Goal: Information Seeking & Learning: Learn about a topic

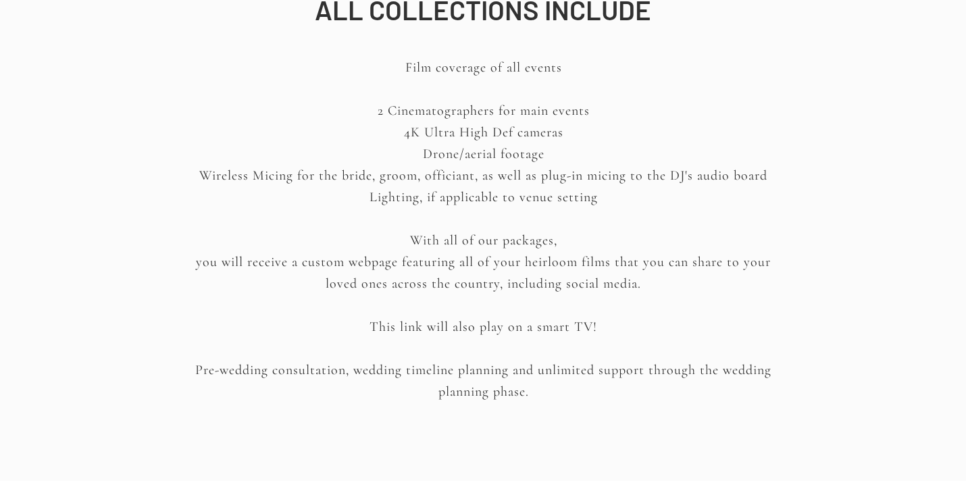
scroll to position [1883, 0]
drag, startPoint x: 378, startPoint y: 109, endPoint x: 583, endPoint y: 153, distance: 210.1
click at [583, 153] on p "Film coverage of all events 2 Cinematographers for main events 4K Ultra High De…" at bounding box center [483, 235] width 610 height 361
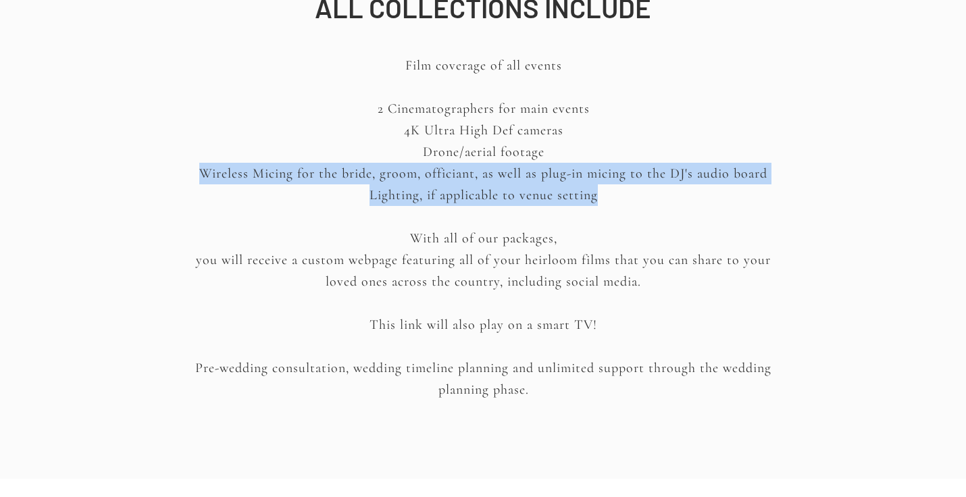
drag, startPoint x: 199, startPoint y: 182, endPoint x: 630, endPoint y: 197, distance: 431.1
click at [630, 198] on p "Film coverage of all events 2 Cinematographers for main events 4K Ultra High De…" at bounding box center [483, 235] width 610 height 361
click at [630, 197] on p "Film coverage of all events 2 Cinematographers for main events 4K Ultra High De…" at bounding box center [483, 235] width 610 height 361
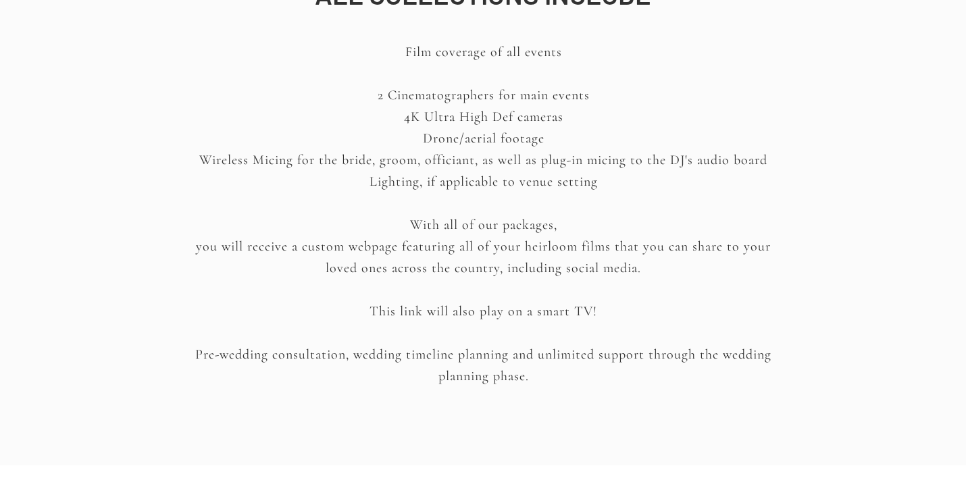
scroll to position [1874, 0]
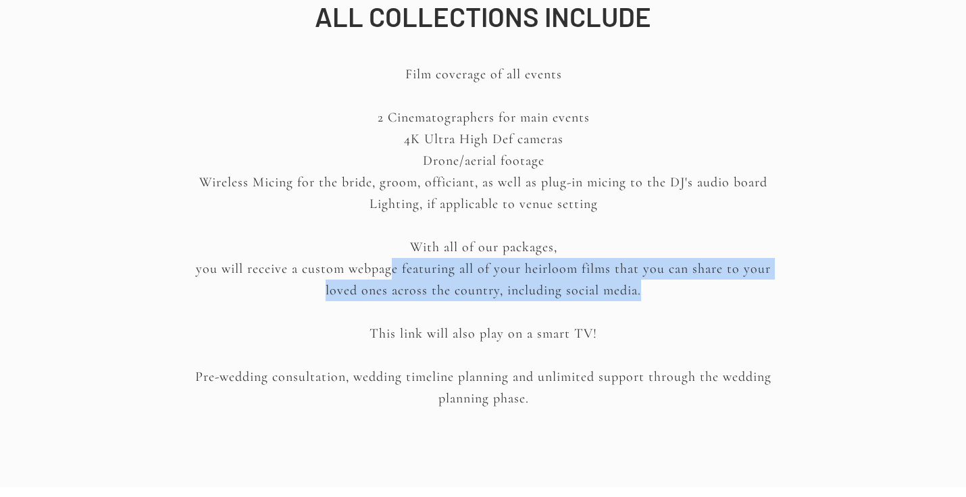
drag, startPoint x: 377, startPoint y: 271, endPoint x: 622, endPoint y: 294, distance: 246.1
click at [622, 294] on p "Film coverage of all events 2 Cinematographers for main events 4K Ultra High De…" at bounding box center [483, 243] width 610 height 361
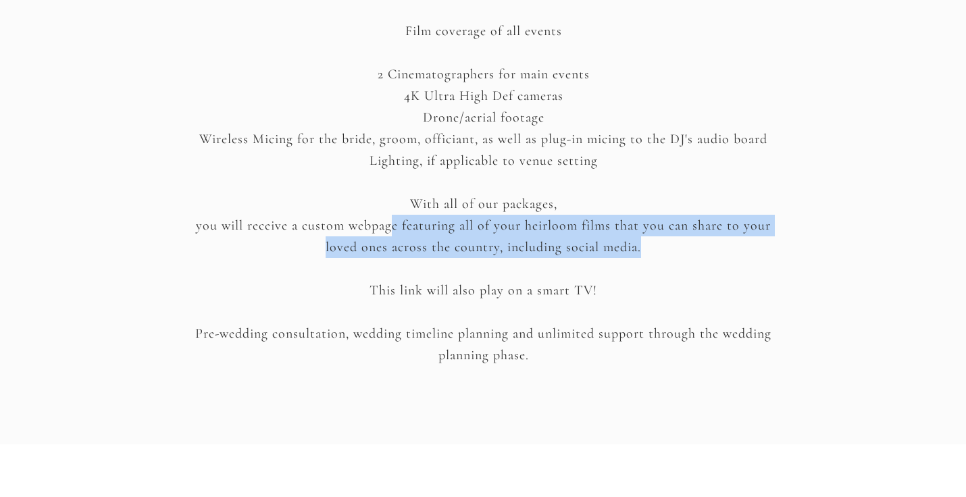
scroll to position [1919, 0]
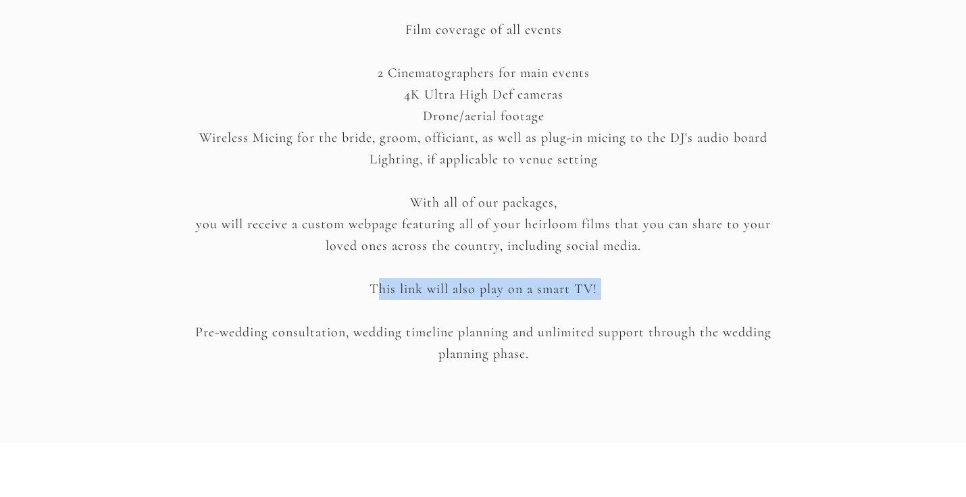
drag, startPoint x: 378, startPoint y: 299, endPoint x: 558, endPoint y: 301, distance: 179.6
click at [558, 301] on p "Film coverage of all events 2 Cinematographers for main events 4K Ultra High De…" at bounding box center [483, 199] width 610 height 361
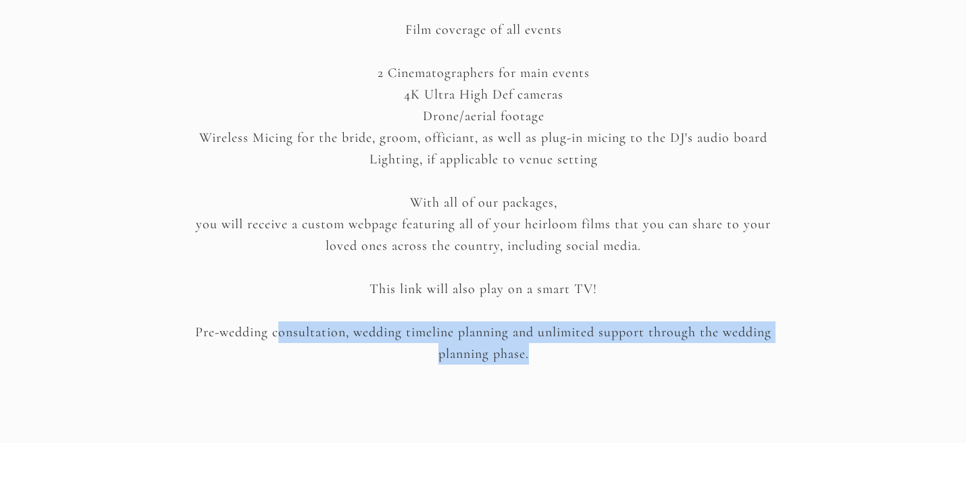
drag, startPoint x: 280, startPoint y: 338, endPoint x: 573, endPoint y: 344, distance: 293.1
click at [573, 344] on p "Film coverage of all events 2 Cinematographers for main events 4K Ultra High De…" at bounding box center [483, 199] width 610 height 361
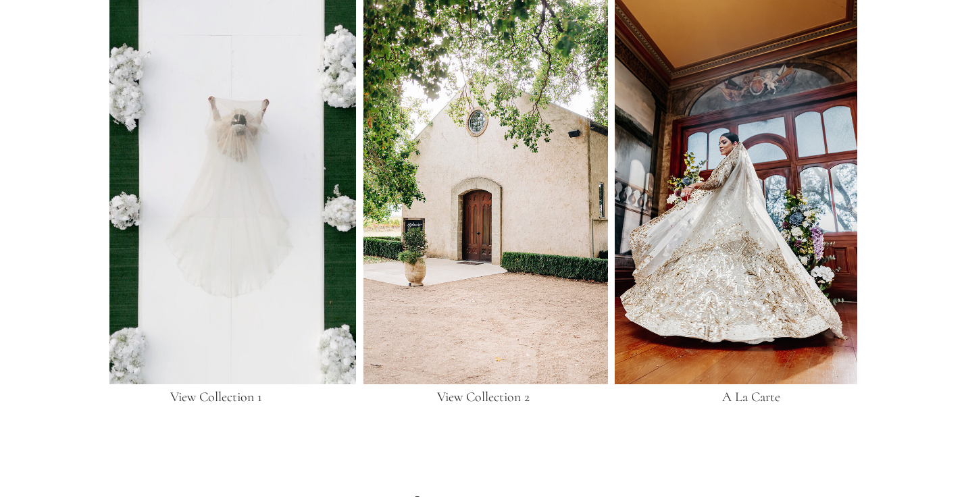
scroll to position [2544, 0]
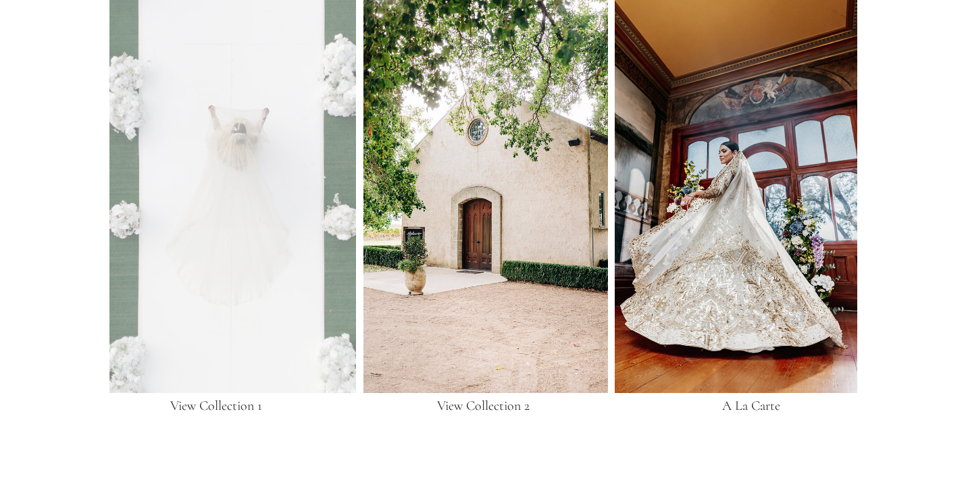
click at [251, 295] on div at bounding box center [232, 184] width 246 height 418
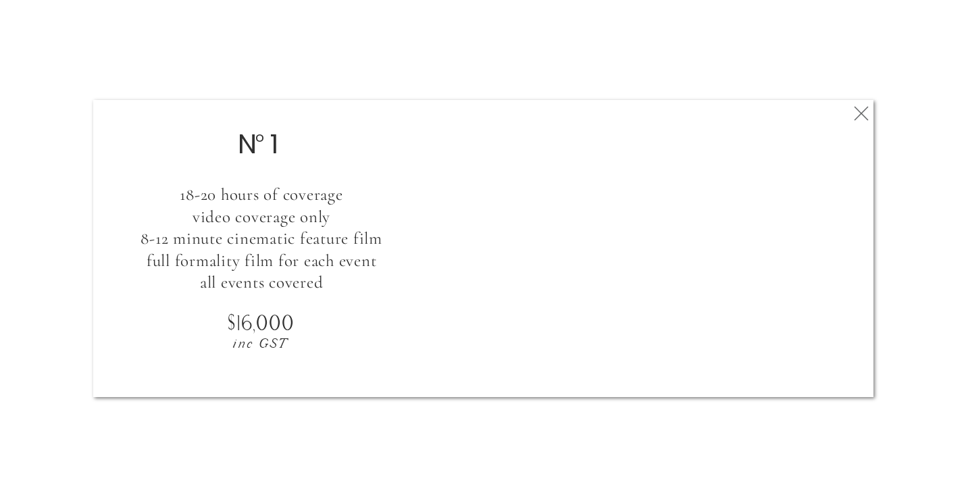
click at [864, 112] on icon at bounding box center [861, 113] width 24 height 27
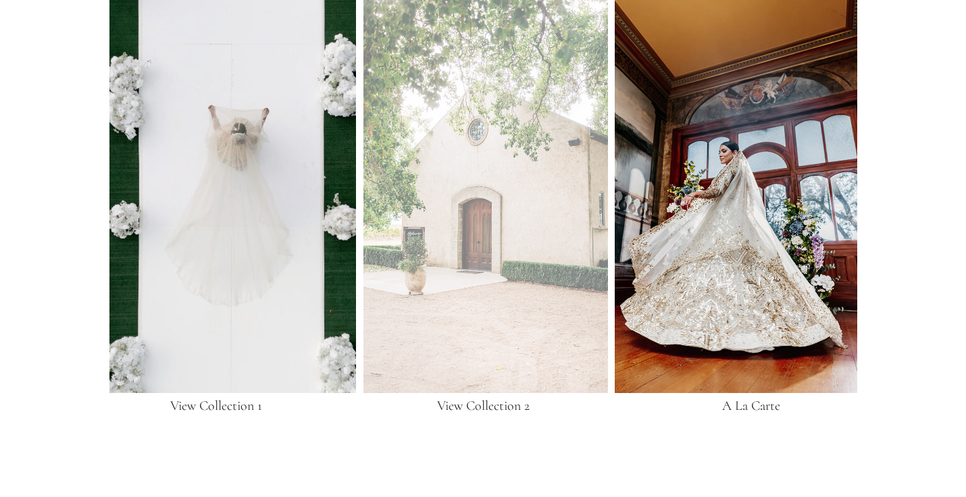
click at [450, 255] on div at bounding box center [485, 184] width 244 height 418
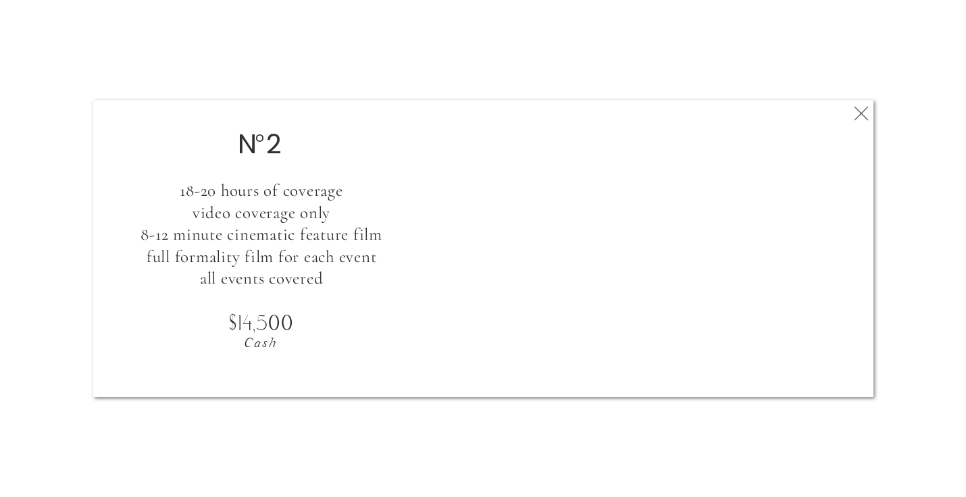
click at [860, 115] on icon at bounding box center [861, 113] width 24 height 27
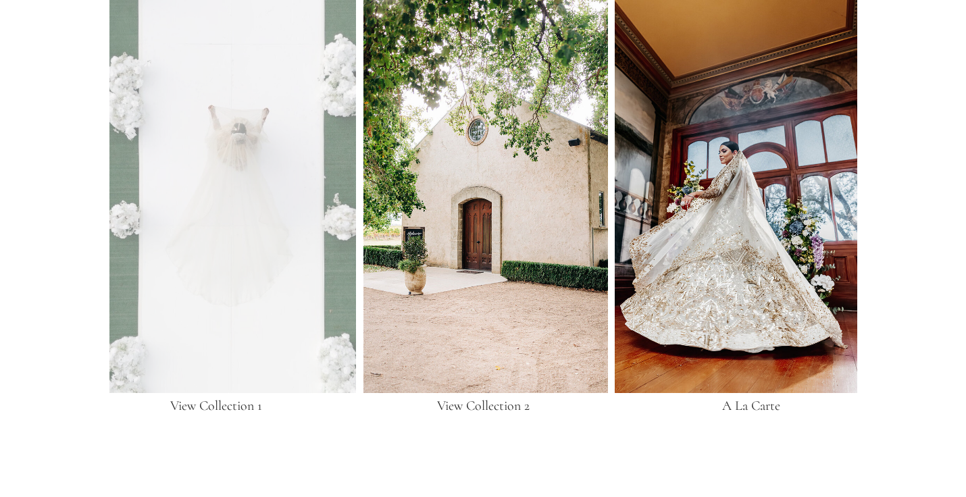
click at [213, 333] on div at bounding box center [232, 184] width 246 height 418
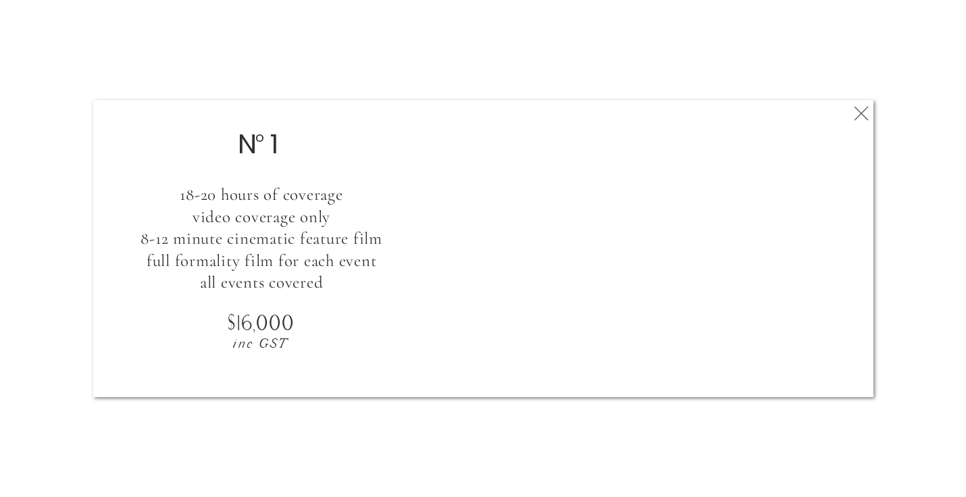
click at [862, 114] on polygon at bounding box center [861, 114] width 14 height 14
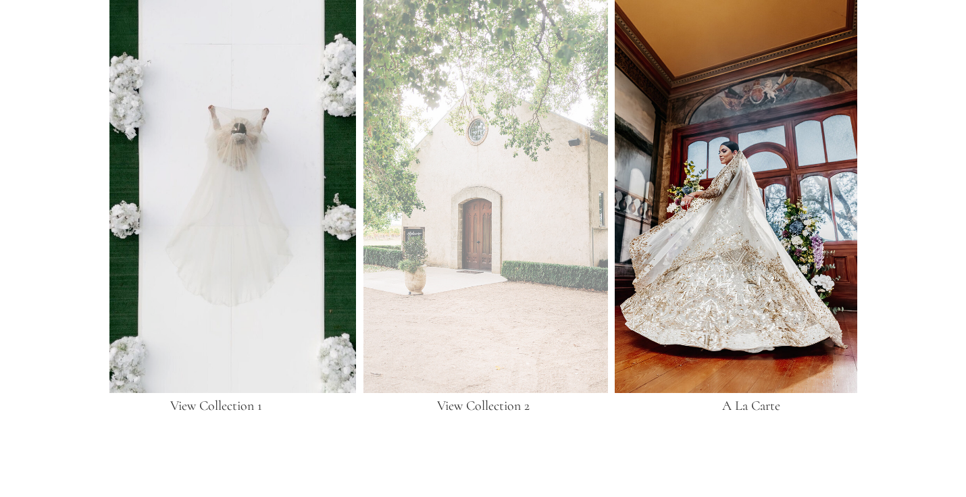
click at [461, 224] on div at bounding box center [485, 184] width 244 height 418
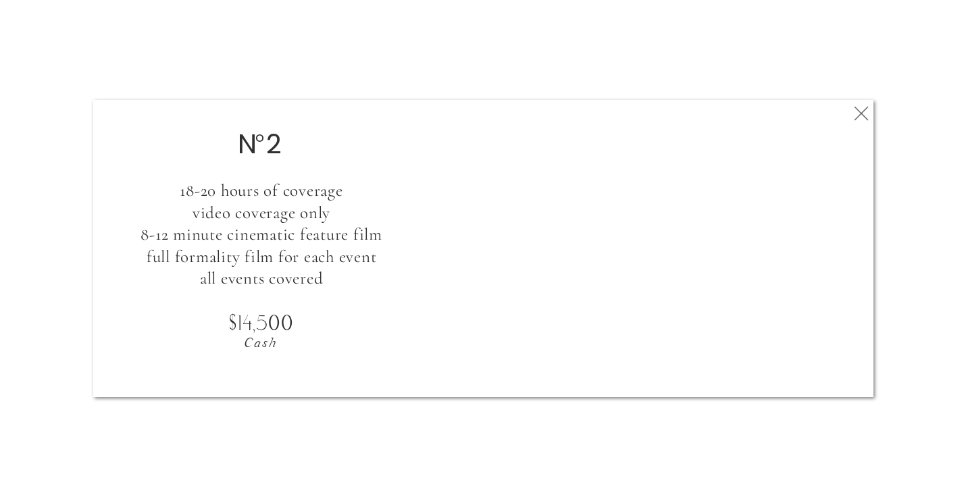
click at [864, 109] on polygon at bounding box center [861, 114] width 14 height 14
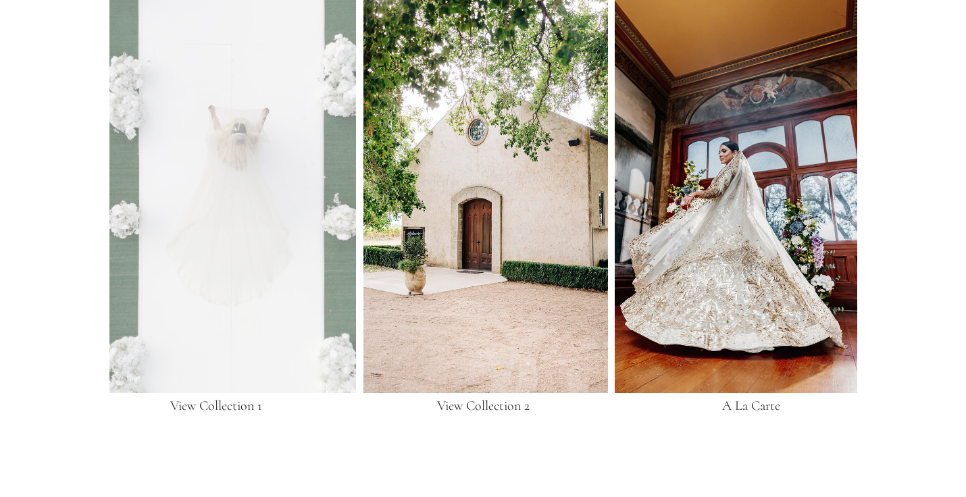
click at [286, 231] on div at bounding box center [232, 184] width 246 height 418
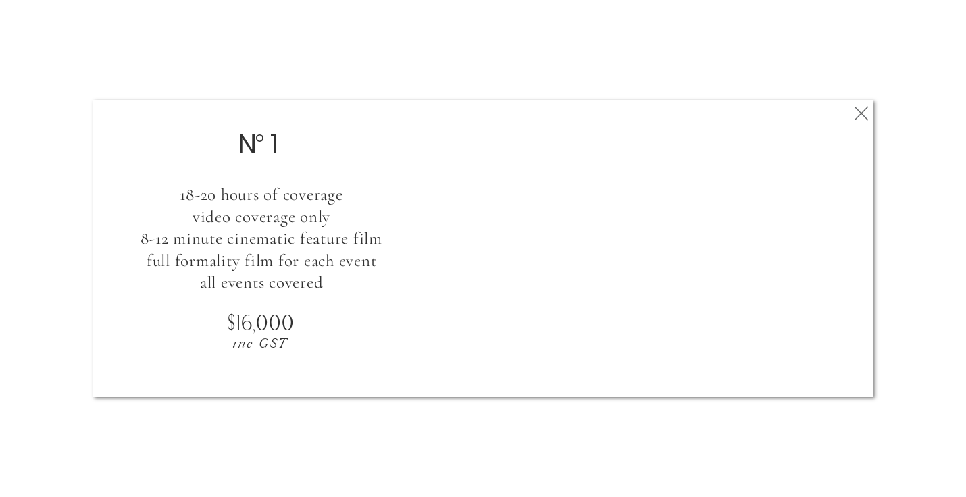
click at [866, 115] on icon at bounding box center [861, 113] width 24 height 27
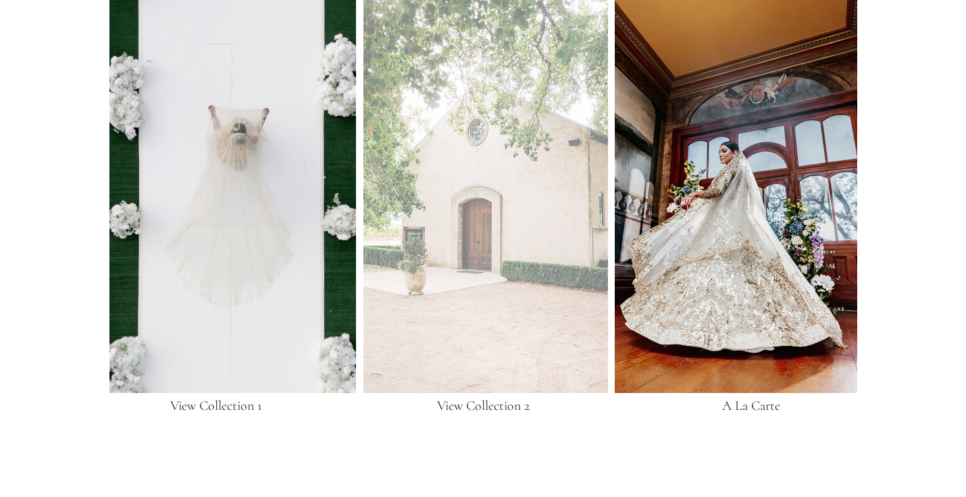
click at [432, 255] on div at bounding box center [485, 184] width 244 height 418
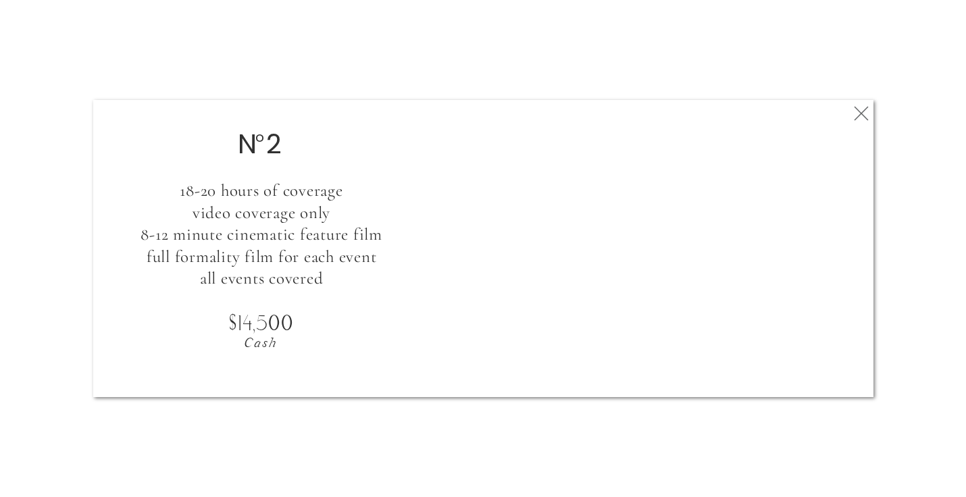
click at [863, 114] on icon at bounding box center [861, 113] width 24 height 27
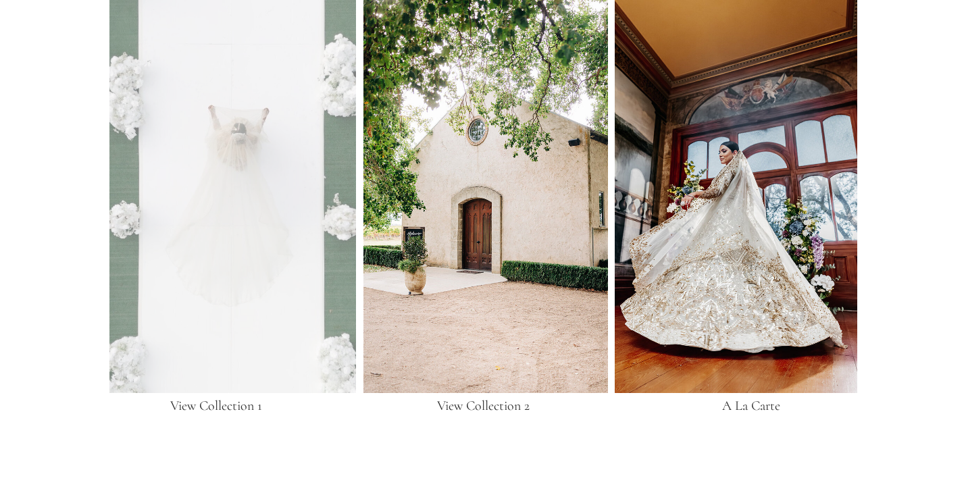
click at [166, 266] on div at bounding box center [232, 184] width 246 height 418
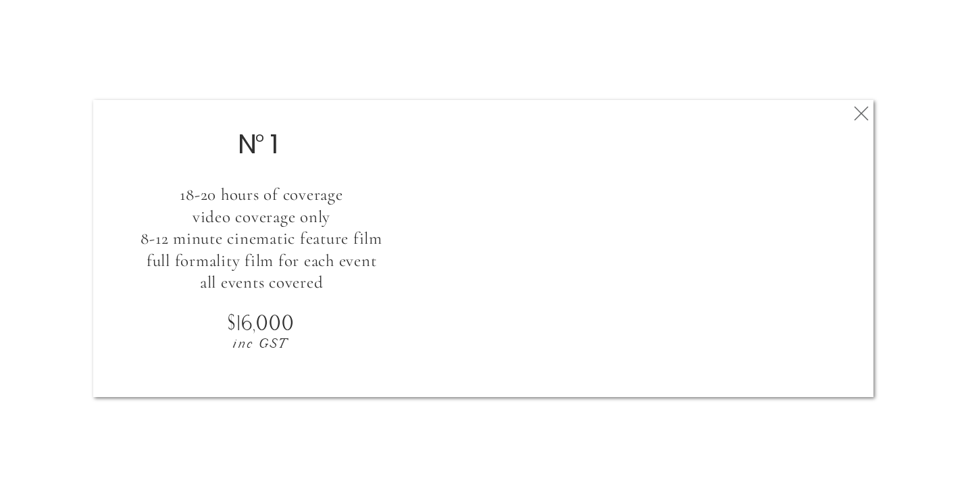
click at [869, 115] on icon at bounding box center [861, 113] width 24 height 27
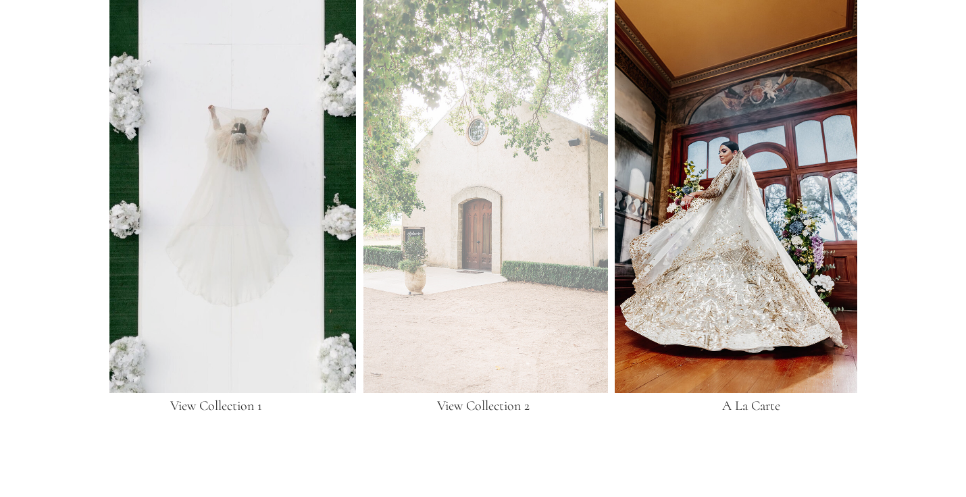
click at [465, 238] on div at bounding box center [485, 184] width 244 height 418
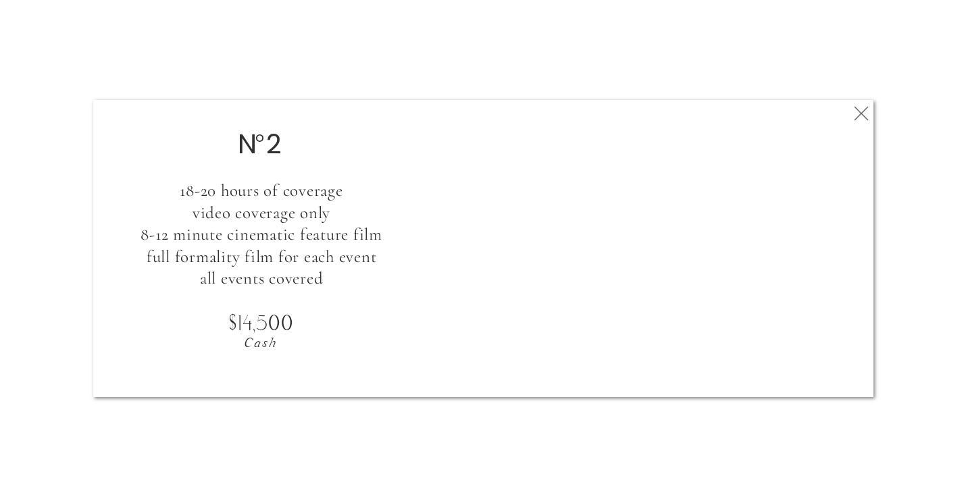
click at [854, 113] on icon at bounding box center [861, 113] width 24 height 27
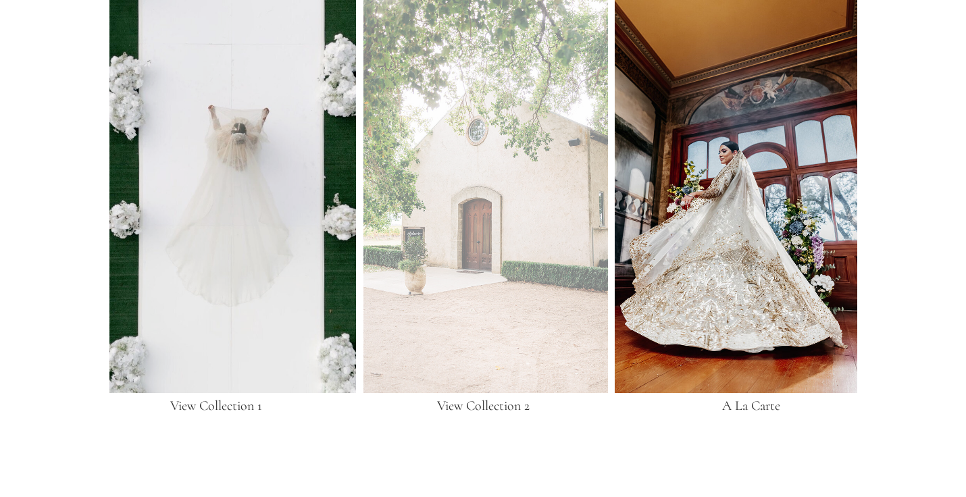
click at [528, 268] on div at bounding box center [485, 184] width 244 height 418
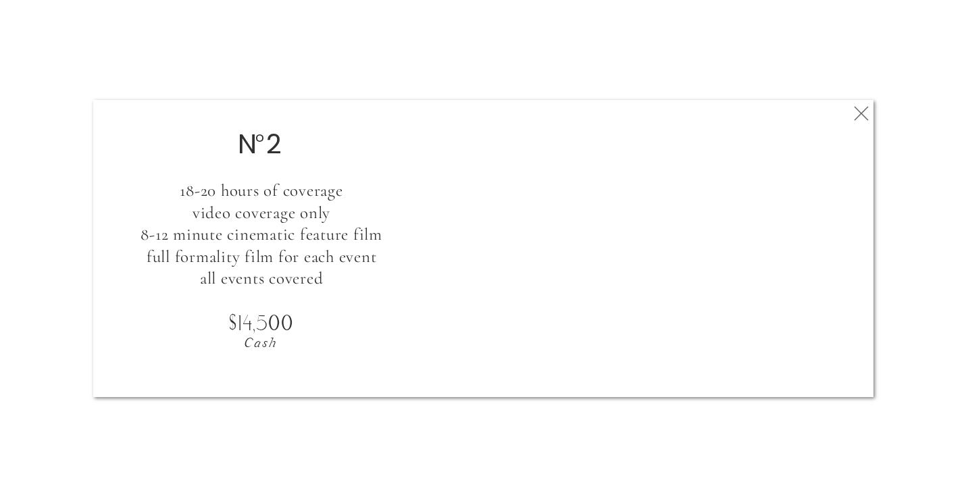
click at [860, 117] on icon at bounding box center [861, 113] width 24 height 27
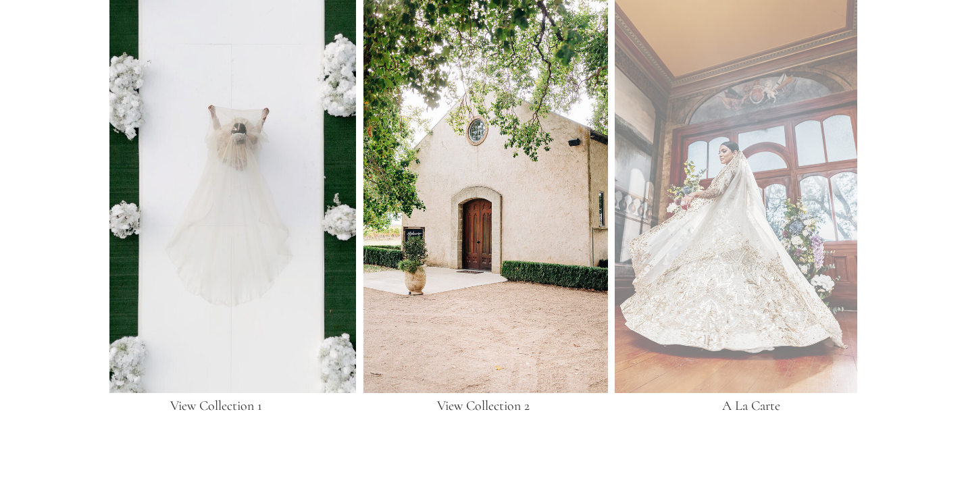
click at [799, 191] on div at bounding box center [735, 184] width 242 height 418
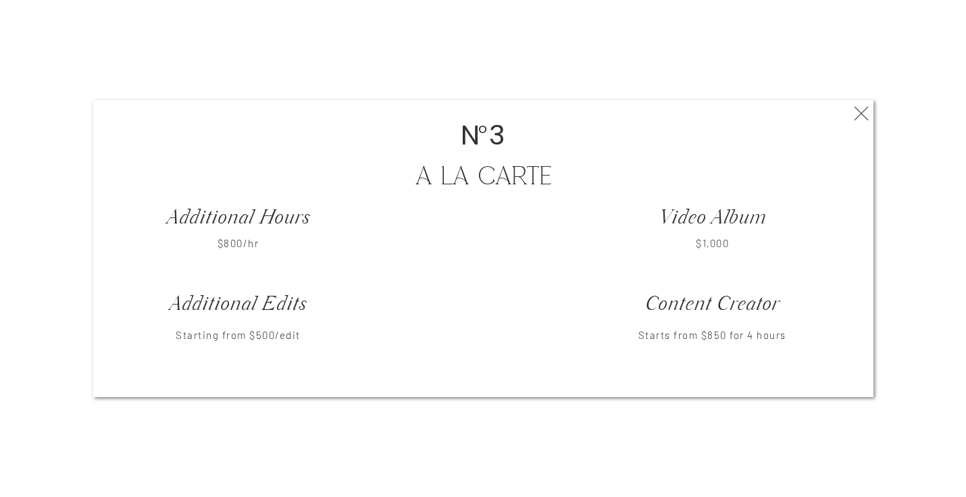
click at [863, 117] on icon at bounding box center [861, 113] width 24 height 27
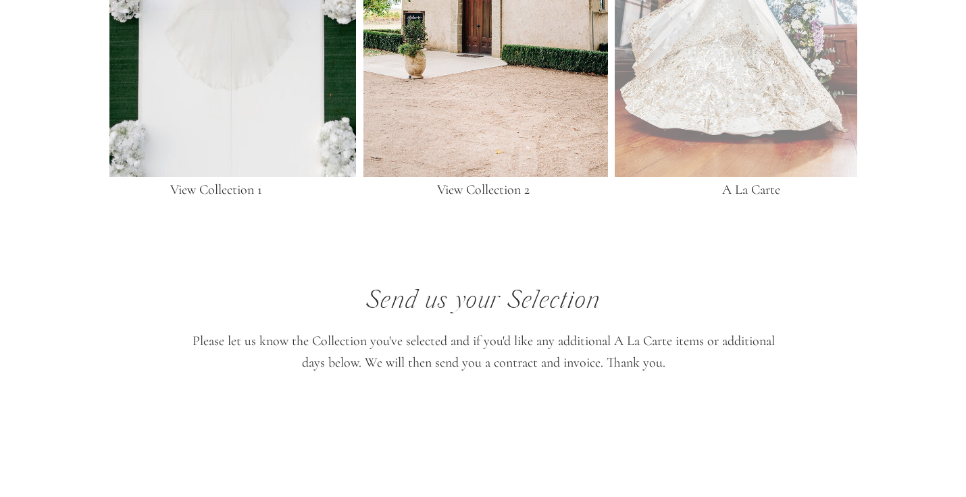
scroll to position [2762, 0]
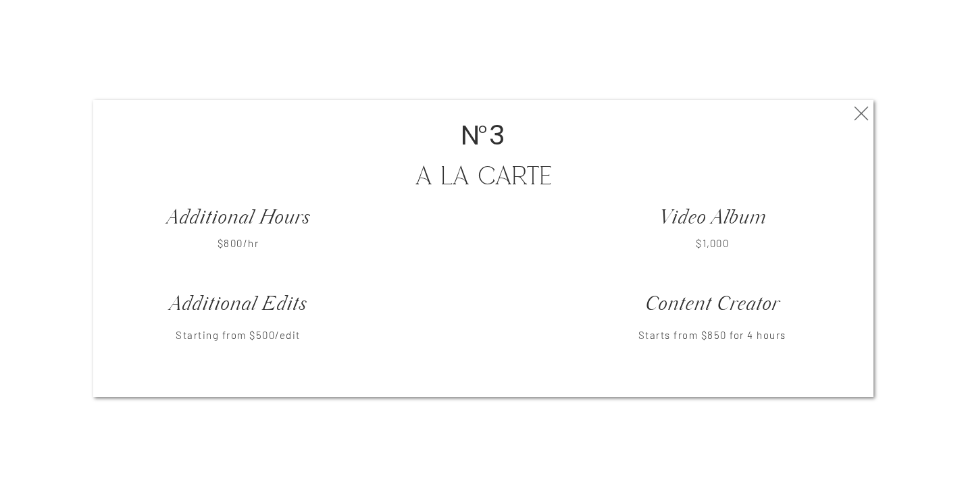
click at [865, 112] on icon at bounding box center [861, 113] width 24 height 27
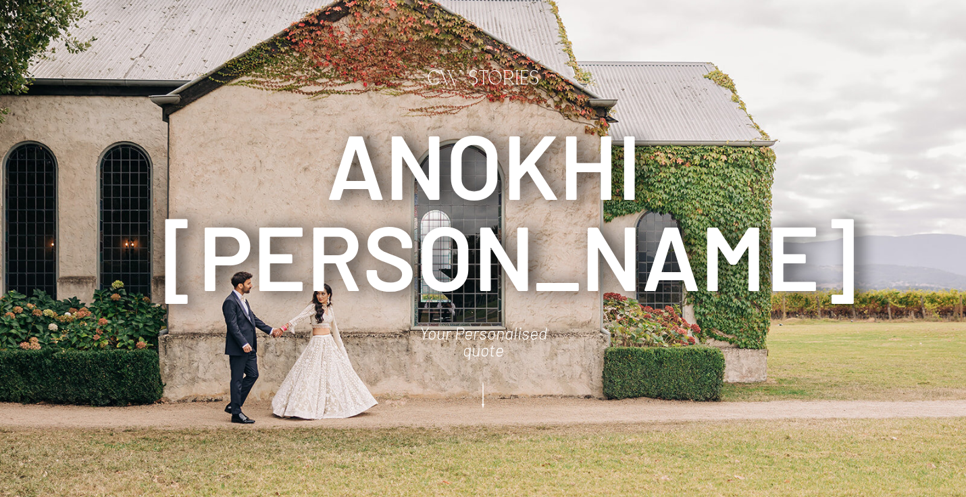
scroll to position [0, 0]
